Goal: Navigation & Orientation: Find specific page/section

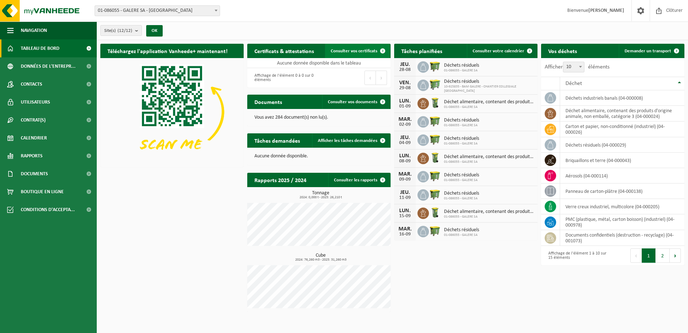
click at [355, 50] on span "Consulter vos certificats" at bounding box center [354, 51] width 47 height 5
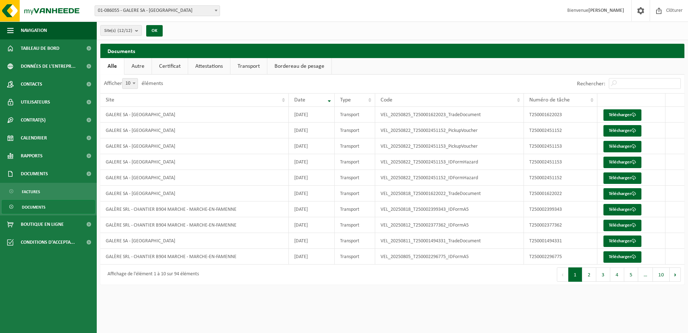
click at [178, 63] on link "Certificat" at bounding box center [170, 66] width 36 height 16
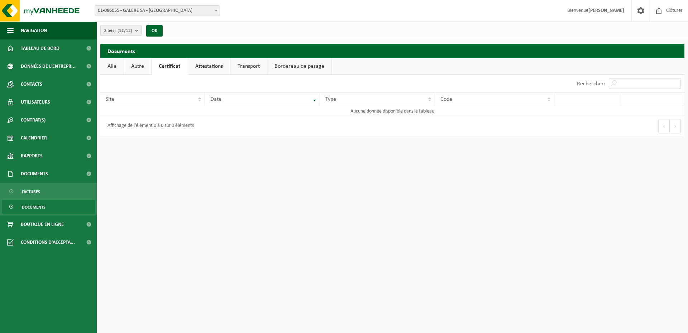
click at [212, 64] on link "Attestations" at bounding box center [209, 66] width 42 height 16
click at [244, 64] on link "Transport" at bounding box center [250, 66] width 37 height 16
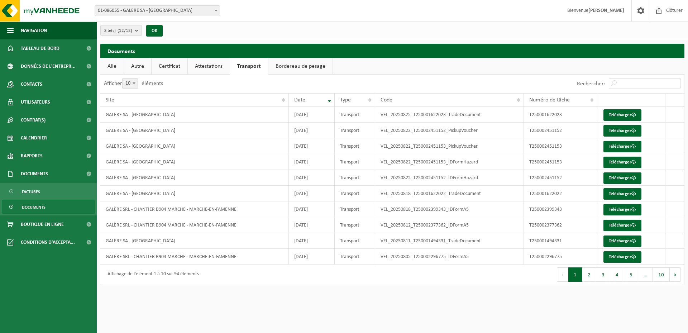
click at [290, 67] on link "Bordereau de pesage" at bounding box center [300, 66] width 64 height 16
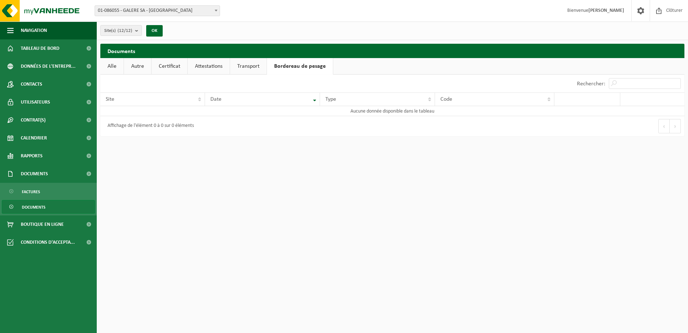
click at [117, 65] on link "Alle" at bounding box center [111, 66] width 23 height 16
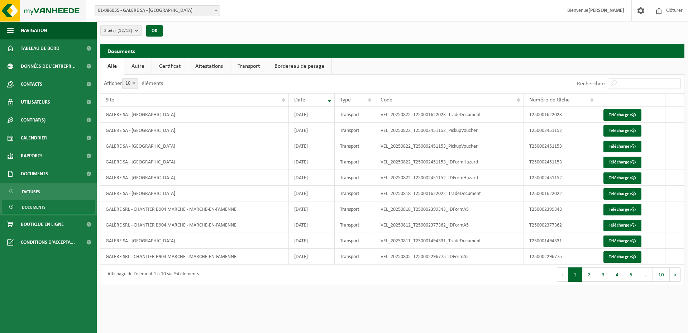
click at [25, 13] on img at bounding box center [43, 10] width 86 height 21
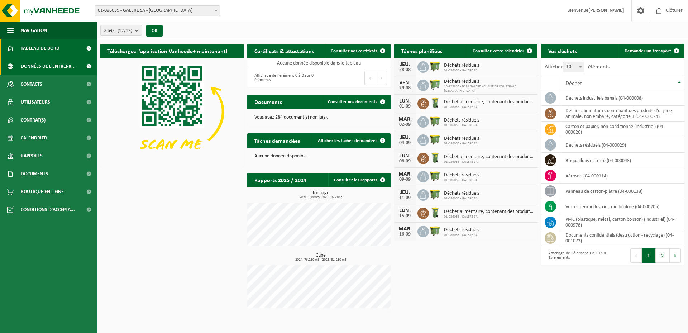
click at [67, 67] on span "Données de l'entrepr..." at bounding box center [48, 66] width 55 height 18
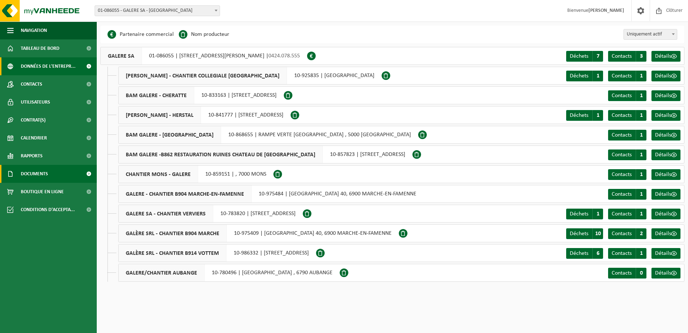
click at [58, 179] on link "Documents" at bounding box center [48, 174] width 97 height 18
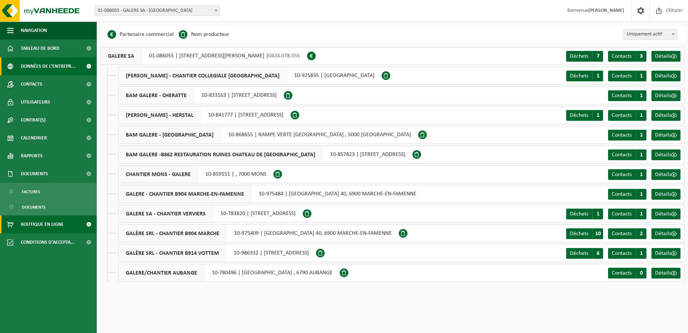
click at [55, 226] on span "Boutique en ligne" at bounding box center [42, 224] width 43 height 18
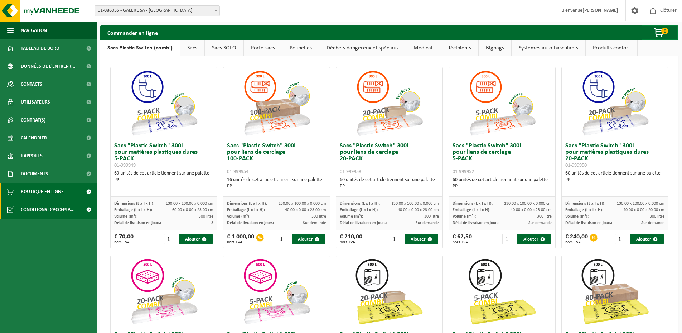
click at [48, 210] on span "Conditions d'accepta..." at bounding box center [48, 210] width 54 height 18
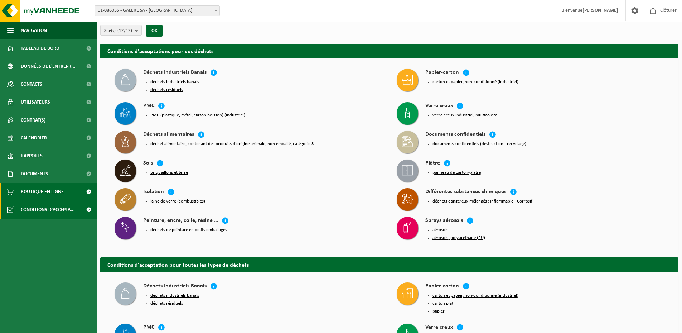
click at [48, 197] on span "Boutique en ligne" at bounding box center [42, 192] width 43 height 18
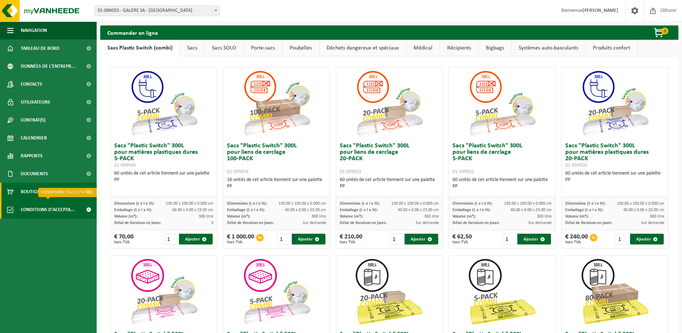
click at [44, 209] on span "Conditions d'accepta..." at bounding box center [48, 210] width 54 height 18
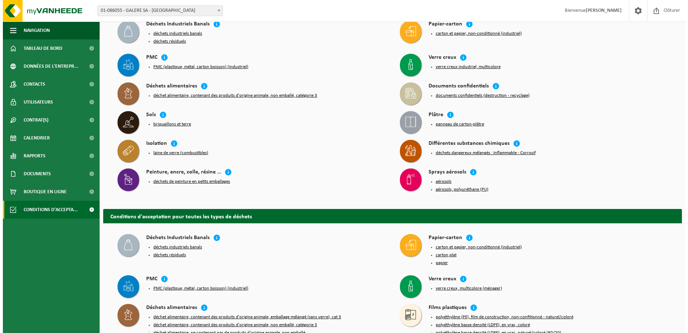
scroll to position [36, 0]
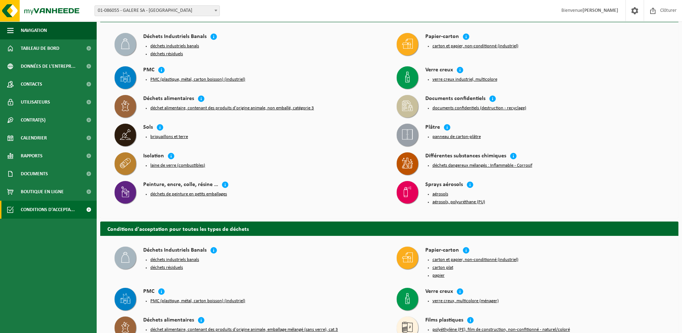
click at [178, 77] on button "PMC (plastique, métal, carton boisson) (industriel)" at bounding box center [197, 80] width 95 height 6
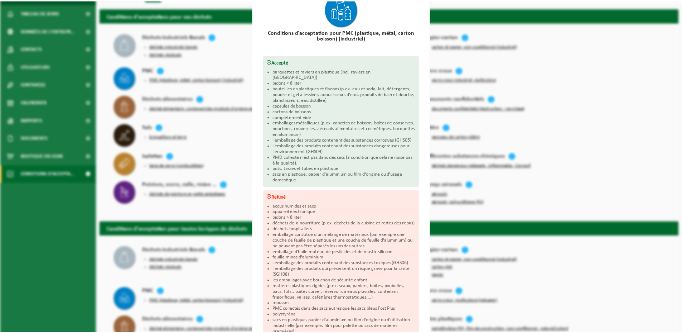
scroll to position [22, 0]
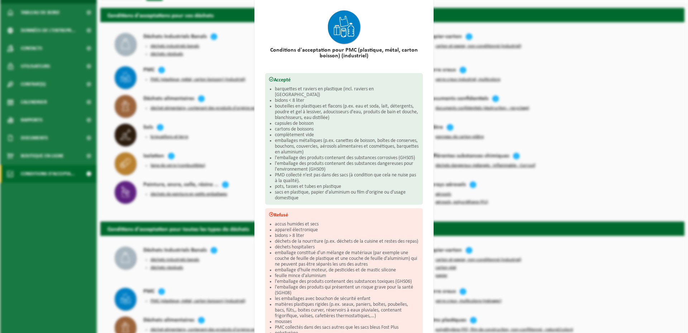
click at [135, 94] on div "PMC (plastique, métal, carton boisson) (industriel) Fermer Conditions d'accepta…" at bounding box center [344, 166] width 688 height 333
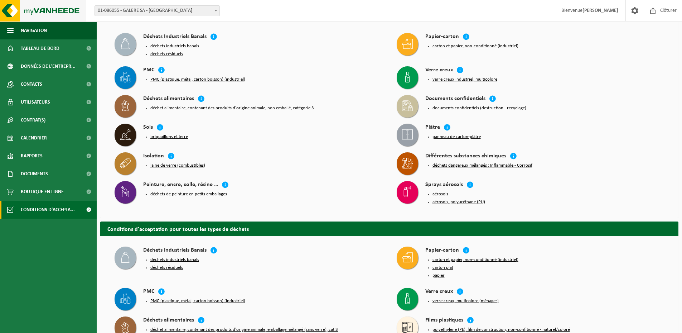
click at [48, 14] on img at bounding box center [43, 10] width 86 height 21
